Goal: Find specific page/section: Find specific page/section

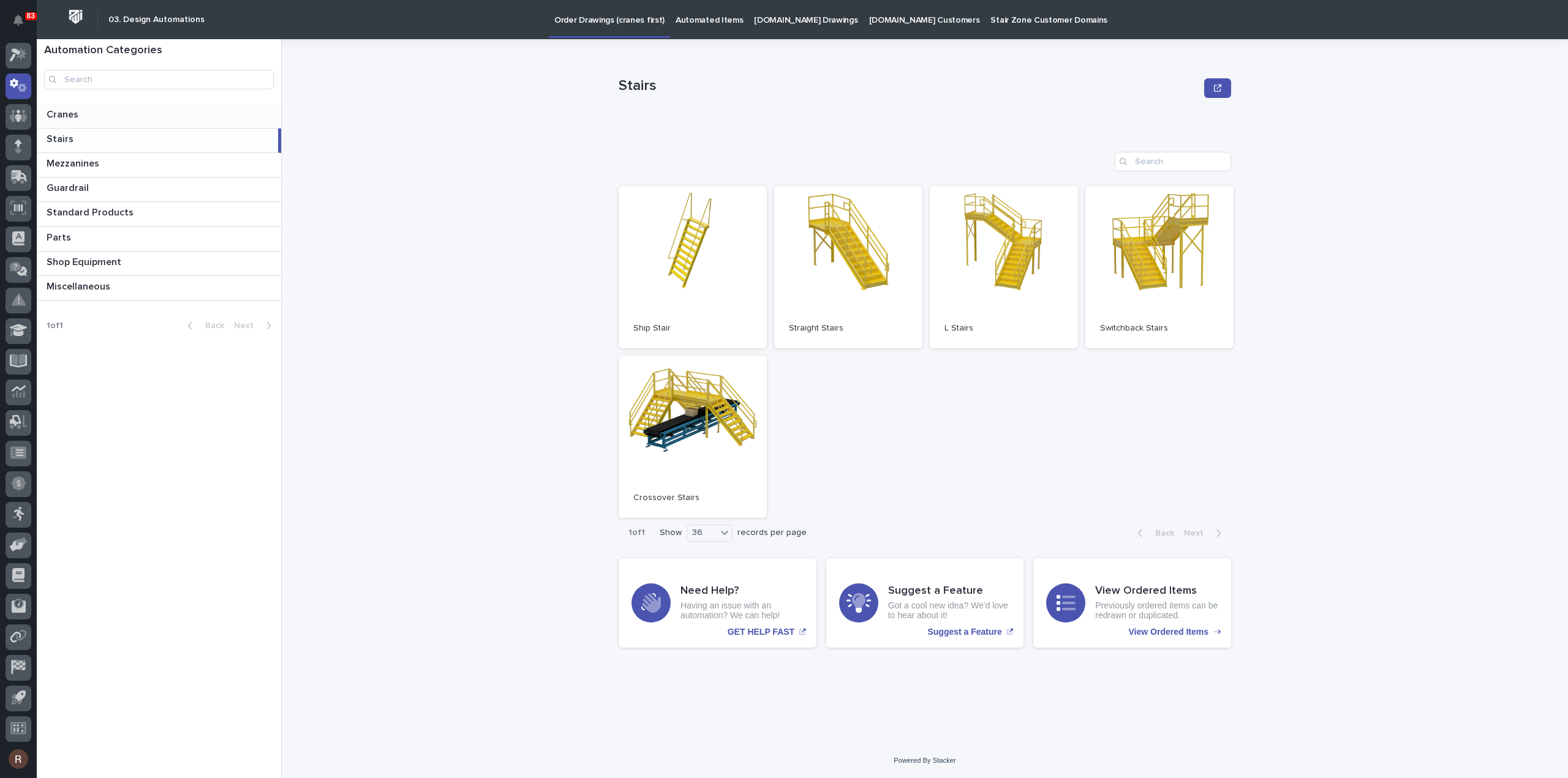
click at [96, 113] on p at bounding box center [161, 115] width 230 height 12
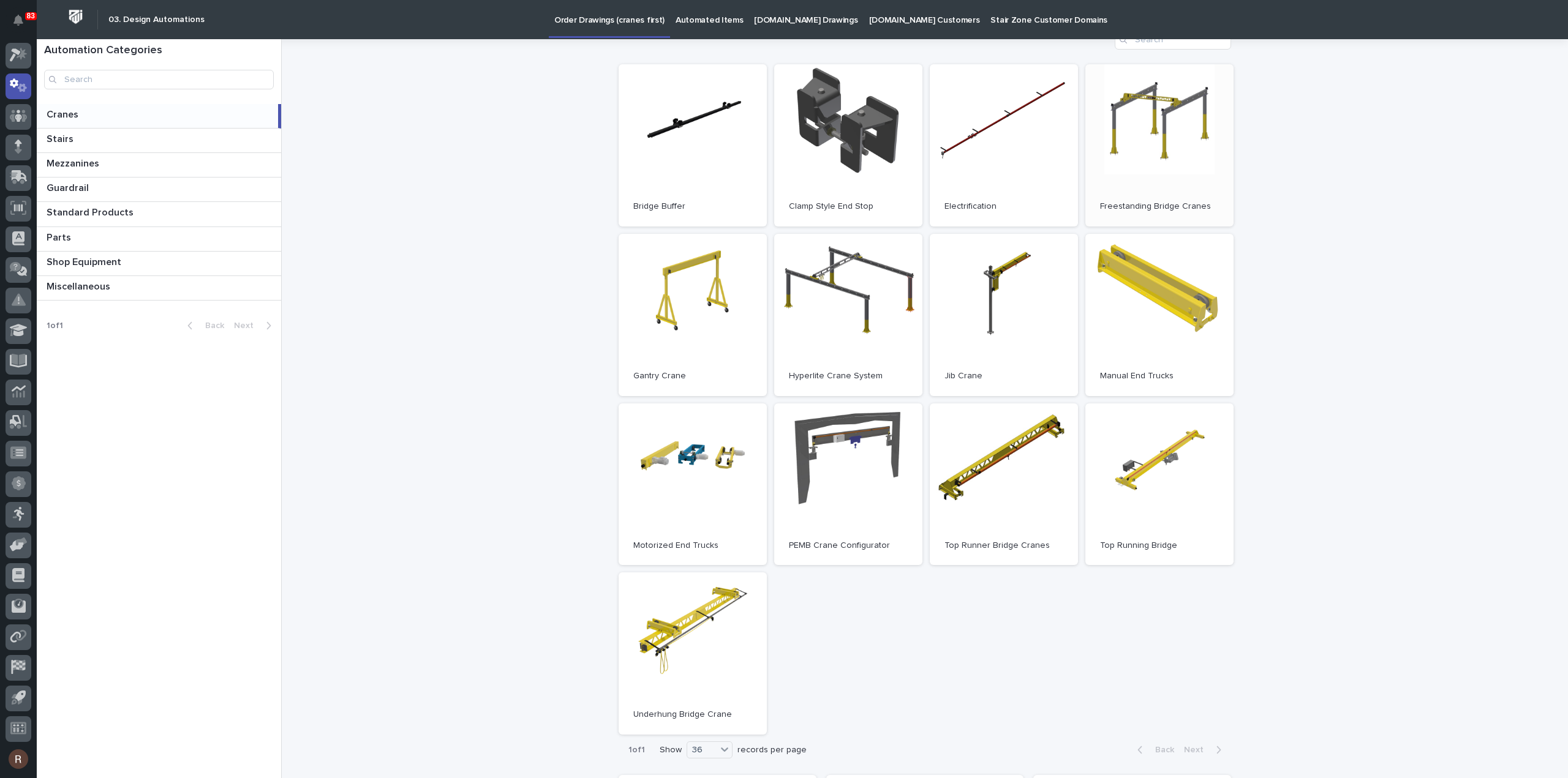
scroll to position [122, 0]
click at [1119, 155] on link "Open" at bounding box center [1159, 144] width 148 height 162
